Goal: Task Accomplishment & Management: Use online tool/utility

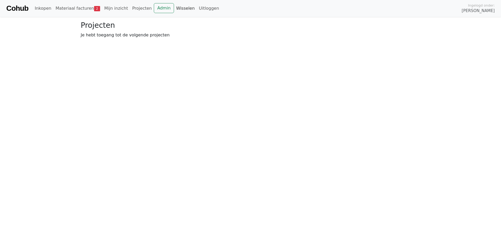
click at [174, 8] on link "Wisselen" at bounding box center [185, 8] width 23 height 10
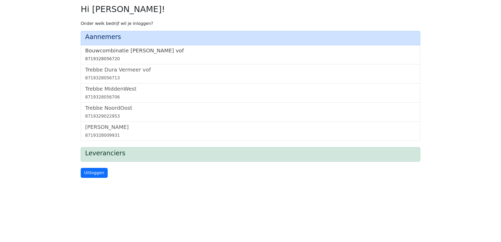
click at [124, 50] on h5 "Bouwcombinatie [PERSON_NAME] vof" at bounding box center [250, 50] width 331 height 6
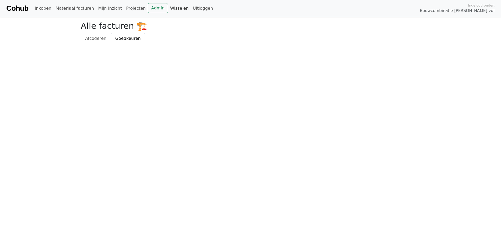
click at [168, 8] on link "Wisselen" at bounding box center [179, 8] width 23 height 10
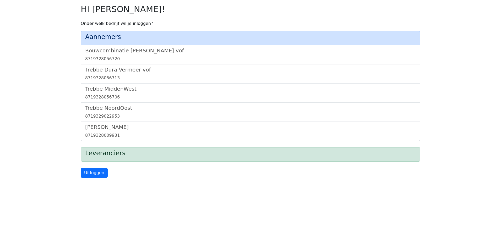
drag, startPoint x: 125, startPoint y: 51, endPoint x: 143, endPoint y: 42, distance: 20.3
click at [125, 51] on h5 "Bouwcombinatie [PERSON_NAME] vof" at bounding box center [250, 50] width 331 height 6
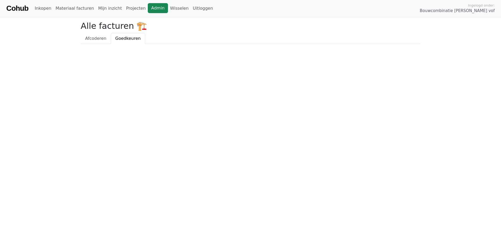
click at [149, 9] on link "Admin" at bounding box center [158, 8] width 20 height 10
click at [168, 7] on link "Wisselen" at bounding box center [179, 8] width 23 height 10
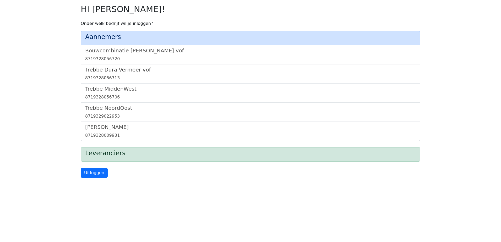
click at [110, 71] on h5 "Trebbe Dura Vermeer vof" at bounding box center [250, 70] width 331 height 6
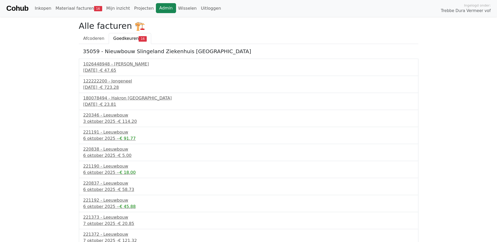
click at [157, 4] on link "Admin" at bounding box center [166, 8] width 20 height 10
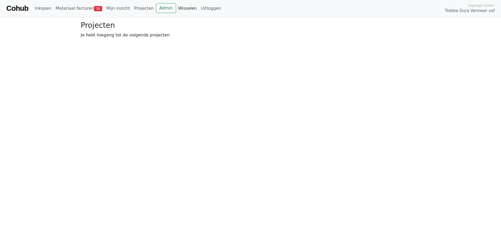
click at [177, 8] on link "Wisselen" at bounding box center [187, 8] width 23 height 10
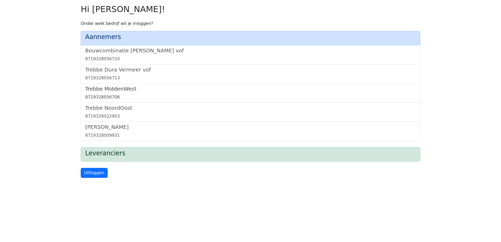
click at [107, 91] on h5 "Trebbe MiddenWest" at bounding box center [250, 89] width 331 height 6
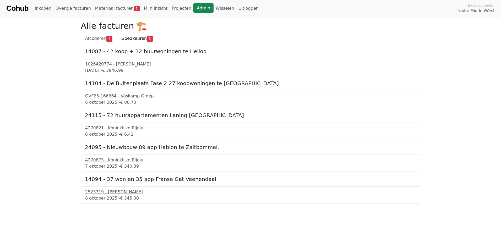
click at [194, 8] on link "Admin" at bounding box center [204, 8] width 20 height 10
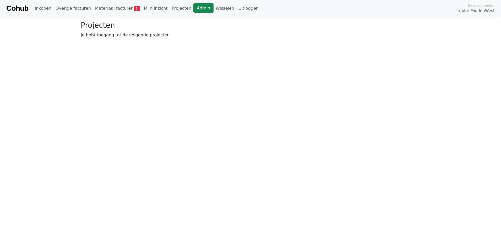
click at [194, 7] on link "Admin" at bounding box center [204, 8] width 20 height 10
click at [214, 7] on link "Wisselen" at bounding box center [225, 8] width 23 height 10
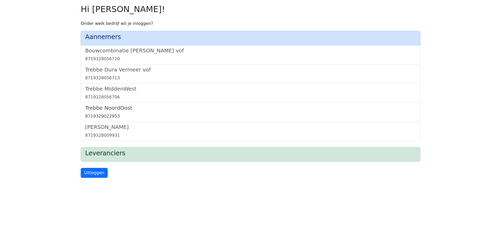
click at [109, 108] on h5 "Trebbe NoordOost" at bounding box center [250, 108] width 331 height 6
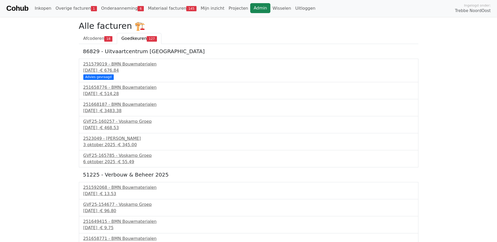
click at [250, 7] on link "Admin" at bounding box center [260, 8] width 20 height 10
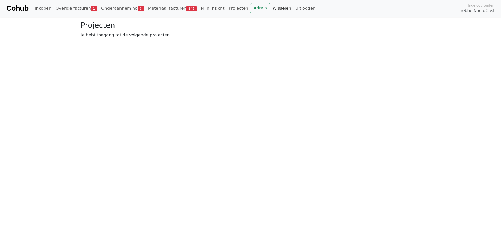
click at [271, 7] on link "Wisselen" at bounding box center [282, 8] width 23 height 10
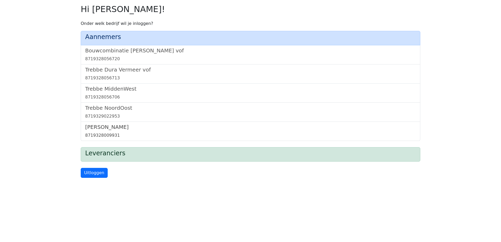
click at [98, 126] on h5 "[PERSON_NAME]" at bounding box center [250, 127] width 331 height 6
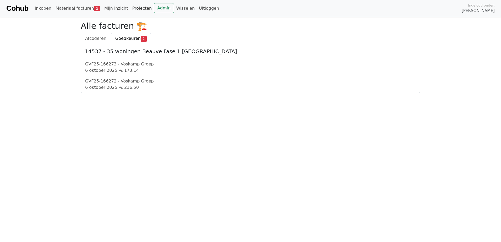
click at [142, 7] on link "Projecten" at bounding box center [142, 8] width 24 height 10
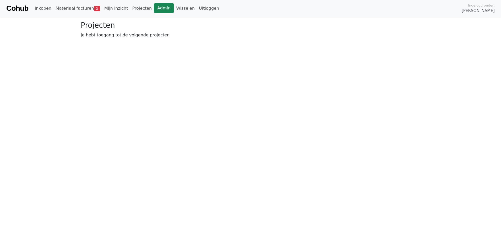
click at [155, 7] on link "Admin" at bounding box center [164, 8] width 20 height 10
click at [174, 8] on link "Wisselen" at bounding box center [185, 8] width 23 height 10
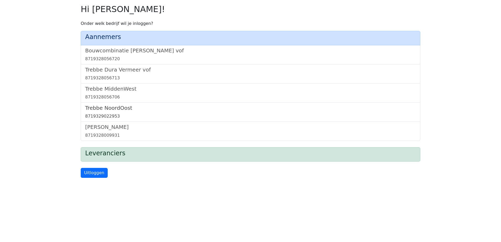
click at [111, 109] on h5 "Trebbe NoordOost" at bounding box center [250, 108] width 331 height 6
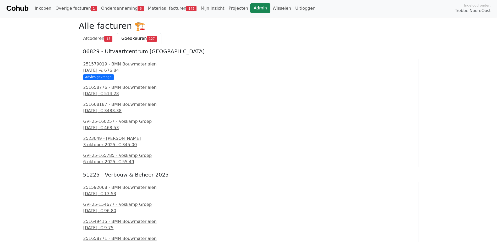
click at [250, 6] on link "Admin" at bounding box center [260, 8] width 20 height 10
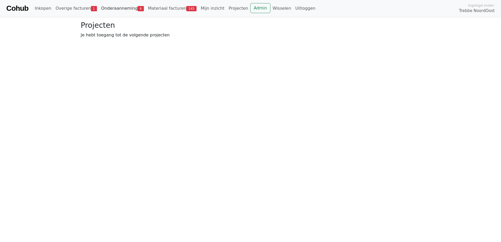
click at [105, 7] on link "Onderaanneming 6" at bounding box center [122, 8] width 47 height 10
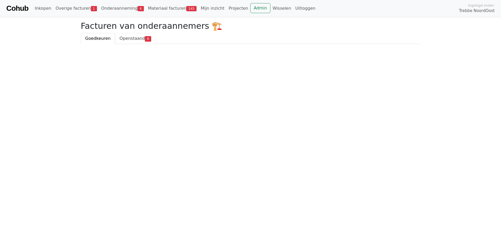
click at [128, 40] on span "Openstaand" at bounding box center [132, 38] width 25 height 5
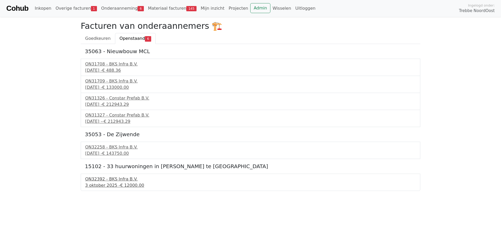
click at [98, 187] on div "[DATE] - € 12000.00" at bounding box center [250, 186] width 331 height 6
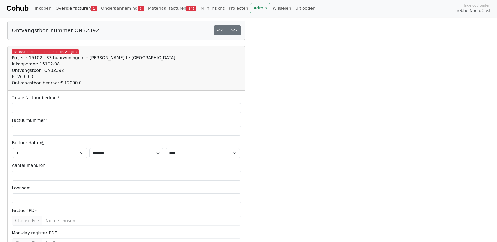
click at [73, 7] on link "Overige facturen 1" at bounding box center [76, 8] width 46 height 10
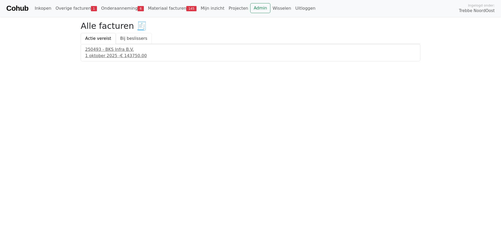
click at [132, 38] on link "Bij beslissers" at bounding box center [134, 38] width 36 height 11
click at [96, 39] on link "Actie vereist" at bounding box center [98, 38] width 35 height 11
click at [126, 37] on link "Bij beslissers" at bounding box center [134, 38] width 36 height 11
click at [104, 41] on link "Actie vereist" at bounding box center [98, 38] width 35 height 11
click at [111, 4] on link "Onderaanneming 6" at bounding box center [122, 8] width 47 height 10
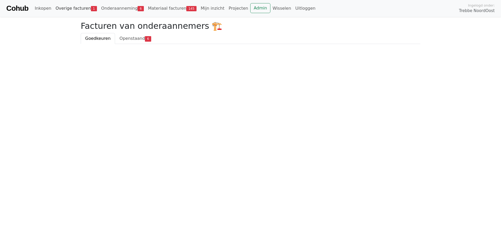
click at [68, 8] on link "Overige facturen 1" at bounding box center [76, 8] width 46 height 10
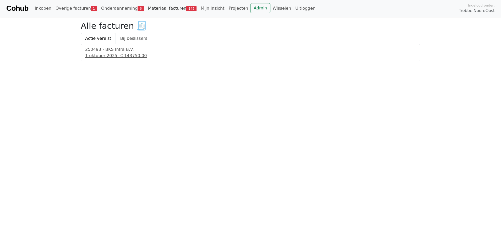
click at [147, 8] on link "Materiaal facturen 145" at bounding box center [172, 8] width 53 height 10
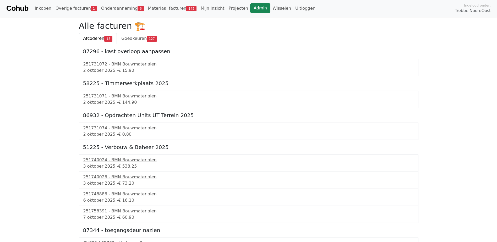
click at [250, 8] on link "Admin" at bounding box center [260, 8] width 20 height 10
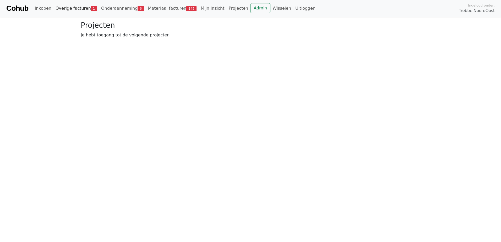
click at [73, 8] on link "Overige facturen 1" at bounding box center [76, 8] width 46 height 10
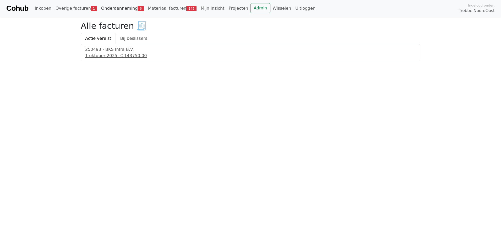
click at [108, 6] on link "Onderaanneming 6" at bounding box center [122, 8] width 47 height 10
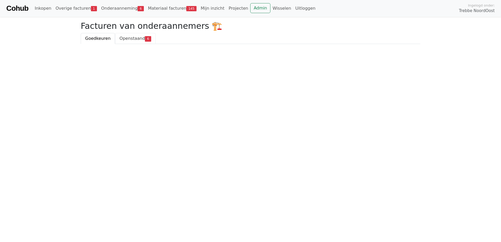
click at [126, 38] on span "Openstaand" at bounding box center [132, 38] width 25 height 5
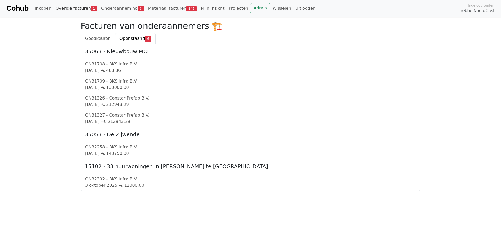
click at [76, 8] on link "Overige facturen 1" at bounding box center [76, 8] width 46 height 10
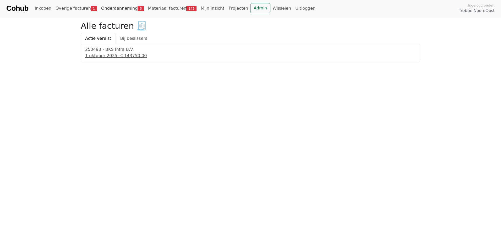
click at [114, 8] on link "Onderaanneming 6" at bounding box center [122, 8] width 47 height 10
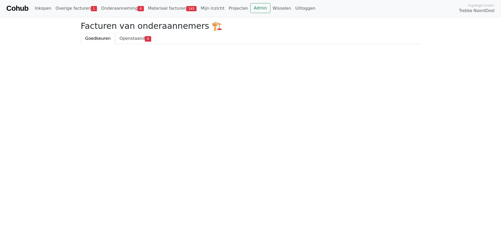
click at [125, 38] on span "Openstaand" at bounding box center [132, 38] width 25 height 5
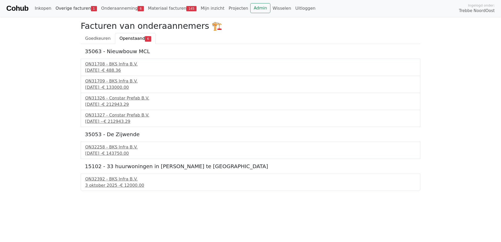
click at [73, 4] on link "Overige facturen 1" at bounding box center [76, 8] width 46 height 10
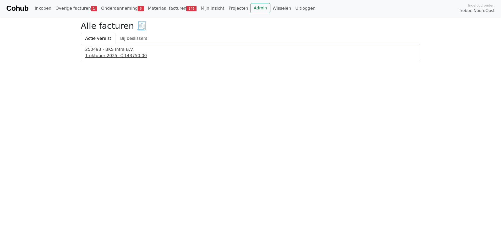
click at [120, 54] on span "€ 143750.00" at bounding box center [133, 55] width 27 height 5
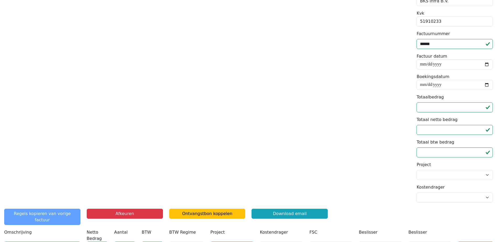
scroll to position [103, 0]
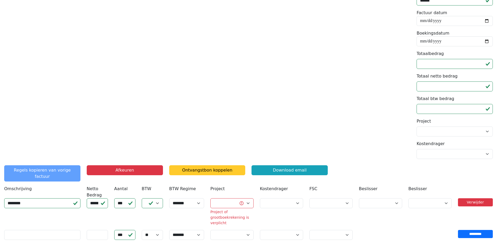
click at [202, 170] on link "Ontvangstbon koppelen" at bounding box center [207, 170] width 76 height 10
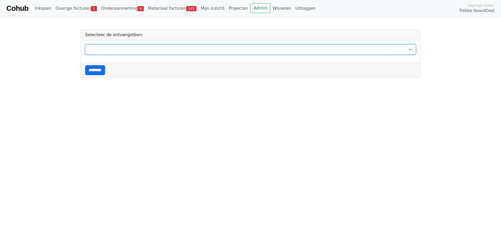
click at [155, 49] on select "**********" at bounding box center [250, 50] width 331 height 10
select select "*******"
click at [85, 45] on select "**********" at bounding box center [250, 50] width 331 height 10
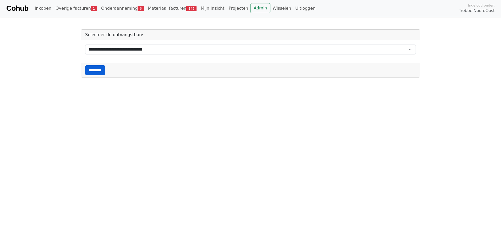
click at [95, 69] on input "********" at bounding box center [95, 70] width 20 height 10
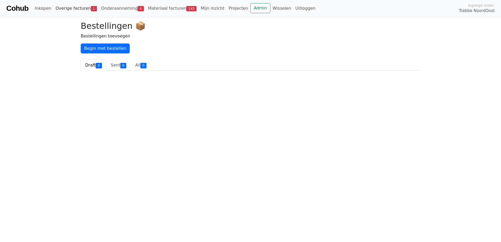
click at [71, 8] on link "Overige facturen 1" at bounding box center [76, 8] width 46 height 10
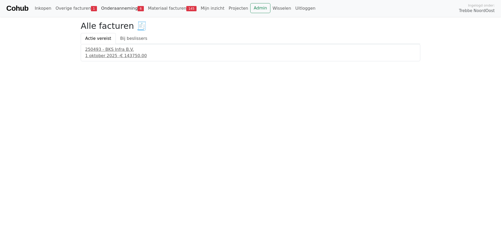
click at [115, 10] on link "Onderaanneming 6" at bounding box center [122, 8] width 47 height 10
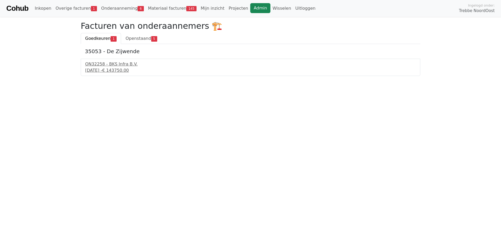
click at [250, 10] on link "Admin" at bounding box center [260, 8] width 20 height 10
